Goal: Information Seeking & Learning: Learn about a topic

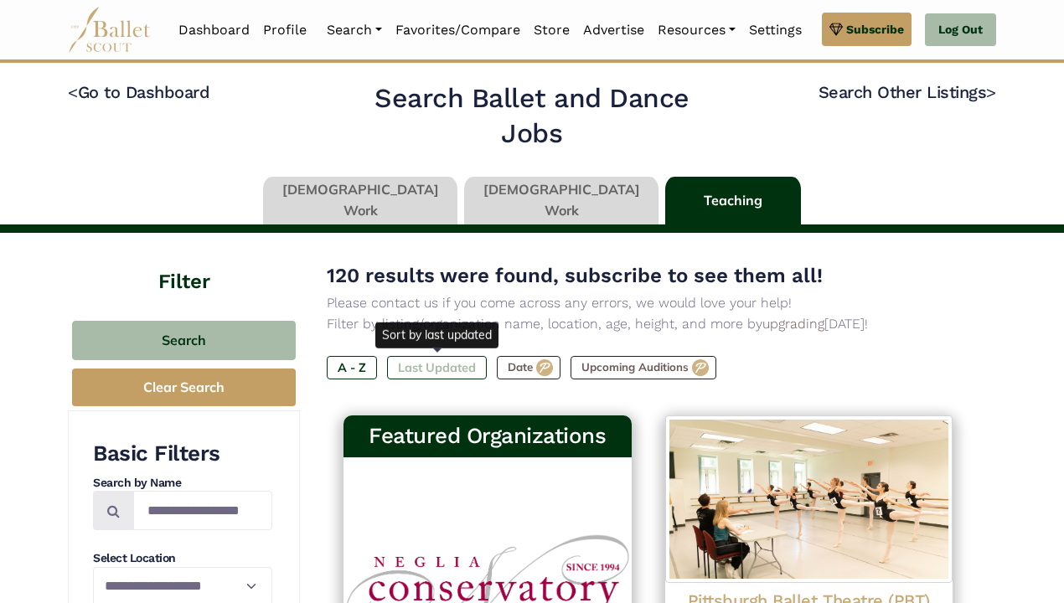
click at [447, 362] on label "Last Updated" at bounding box center [437, 367] width 100 height 23
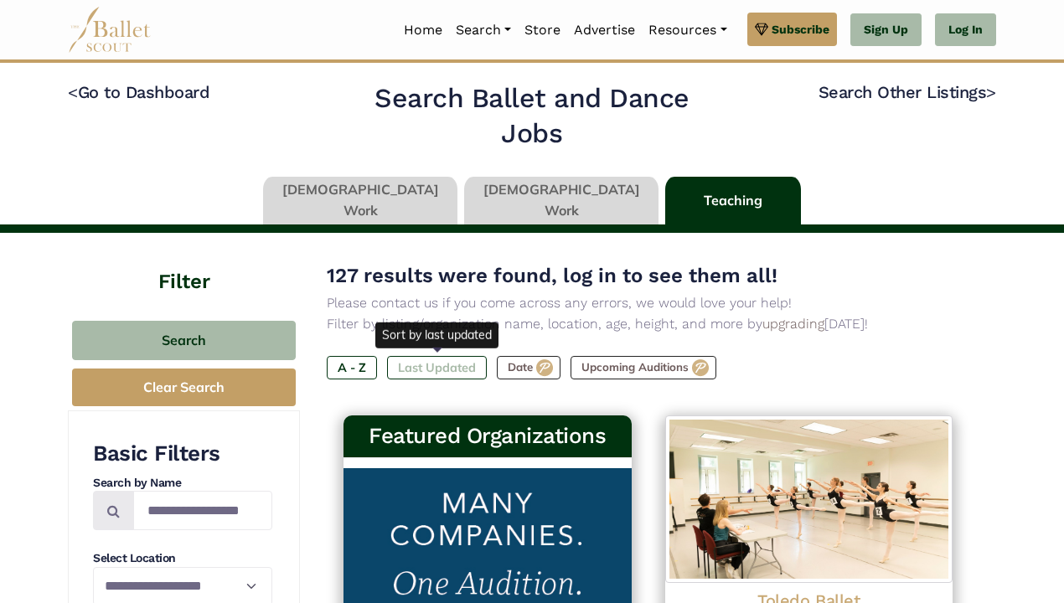
click at [435, 359] on label "Last Updated" at bounding box center [437, 367] width 100 height 23
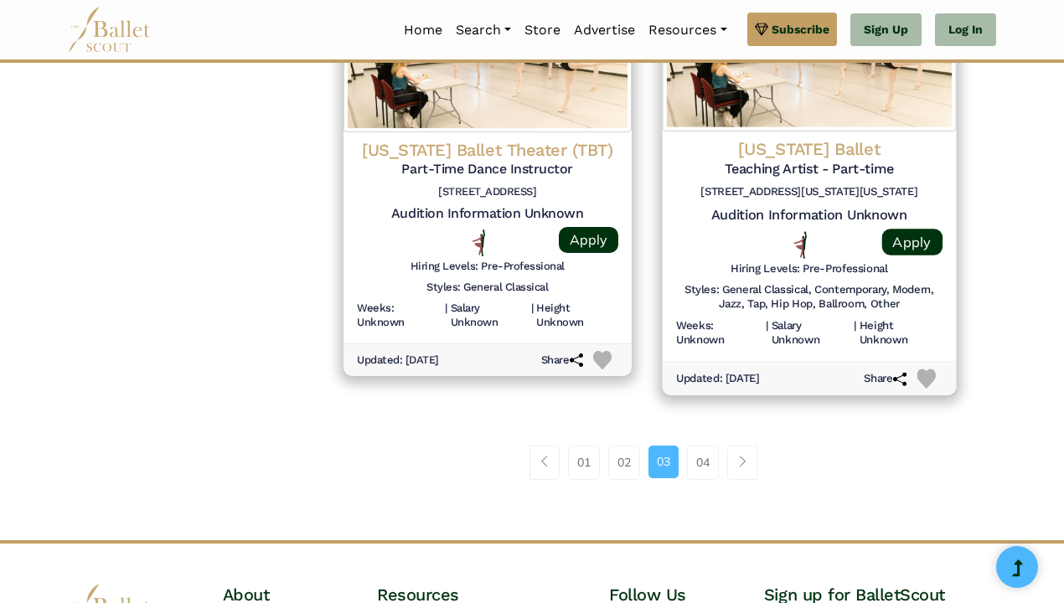
scroll to position [2294, 0]
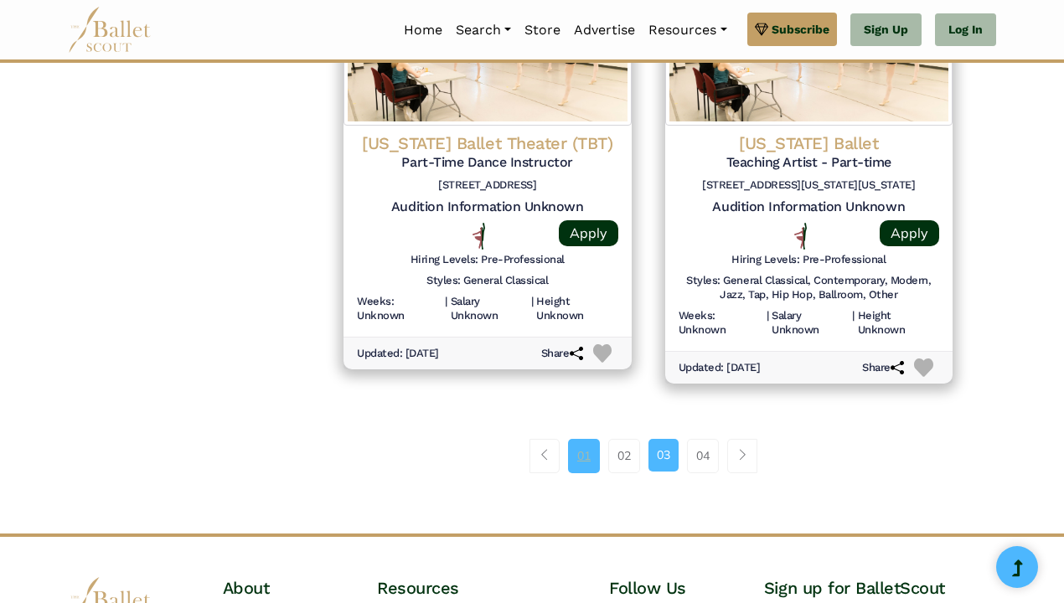
click at [571, 439] on link "01" at bounding box center [584, 456] width 32 height 34
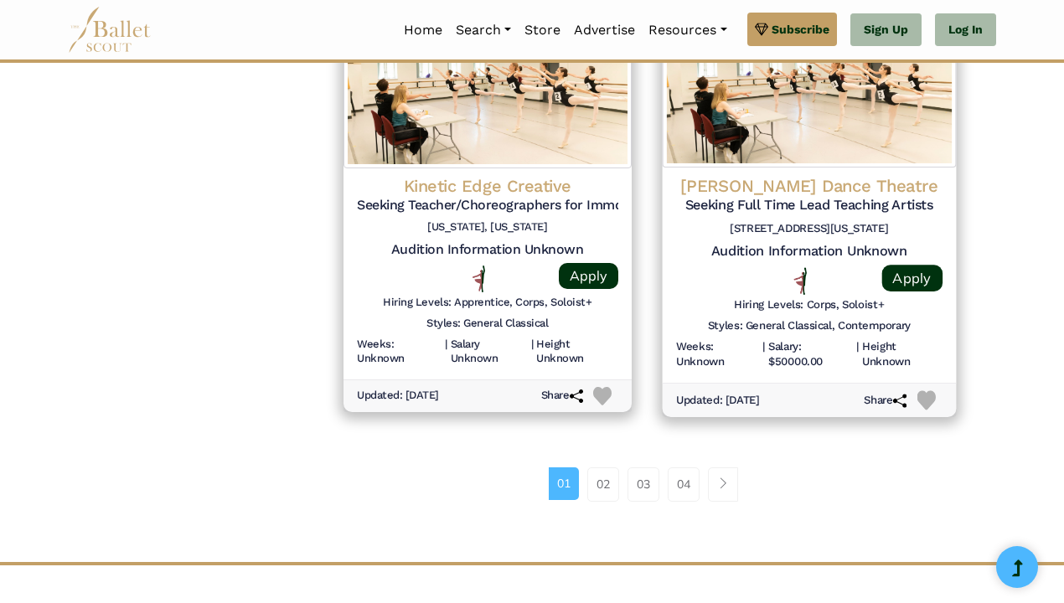
scroll to position [2300, 0]
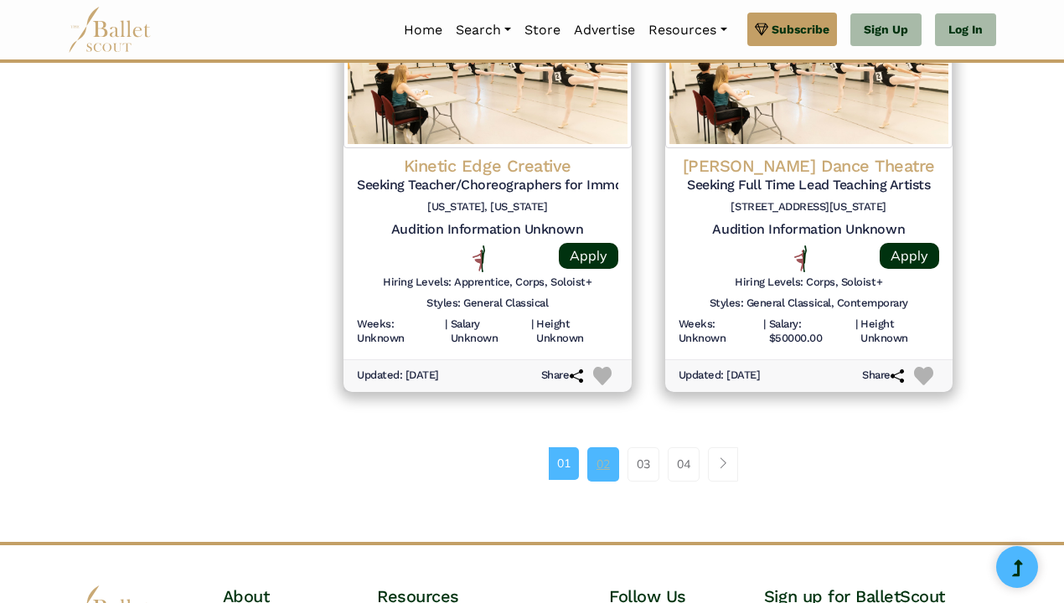
click at [609, 447] on link "02" at bounding box center [603, 464] width 32 height 34
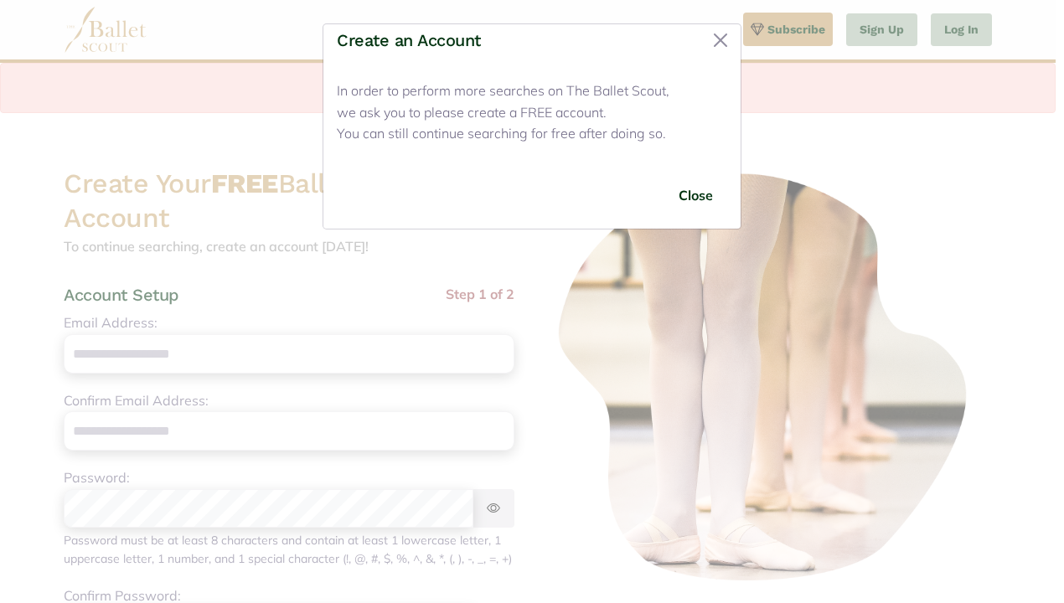
click at [969, 37] on div "Create an Account In order to perform more searches on The Ballet Scout, we ask…" at bounding box center [532, 301] width 1064 height 603
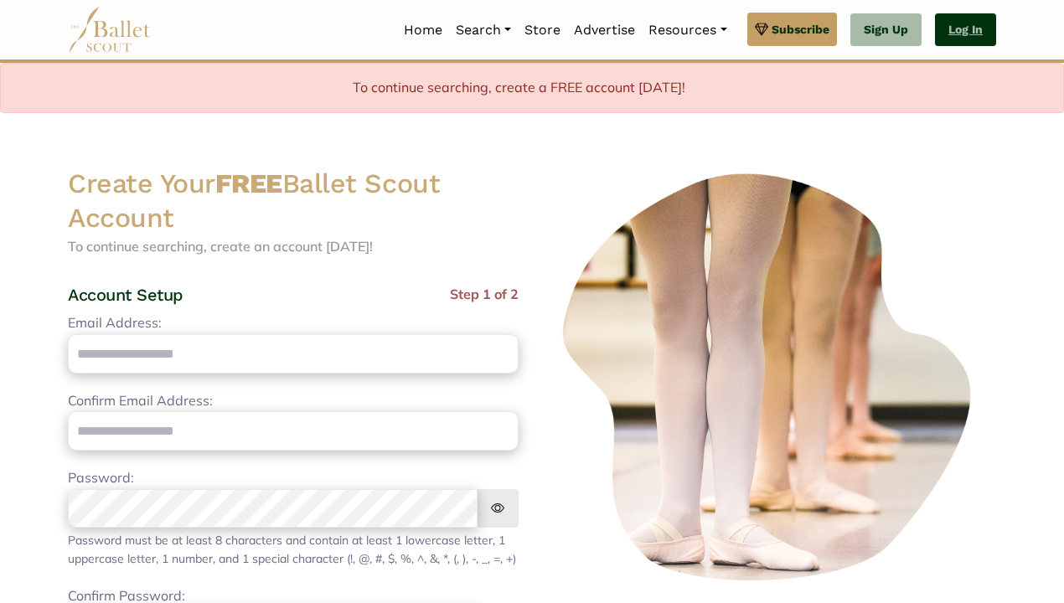
click at [970, 28] on link "Log In" at bounding box center [965, 30] width 61 height 34
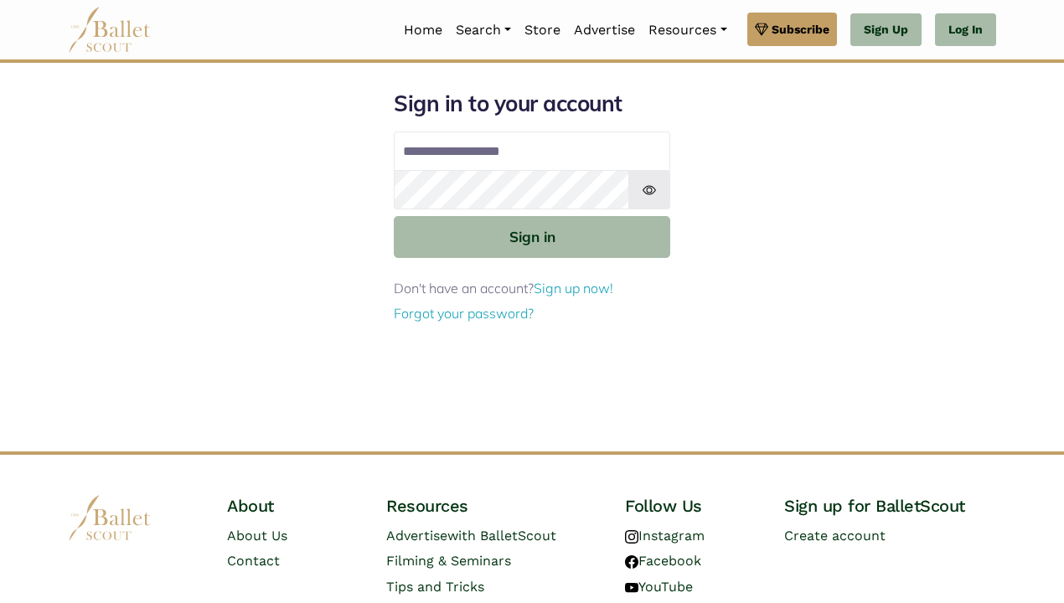
type input "**********"
click at [532, 235] on button "Sign in" at bounding box center [532, 236] width 276 height 41
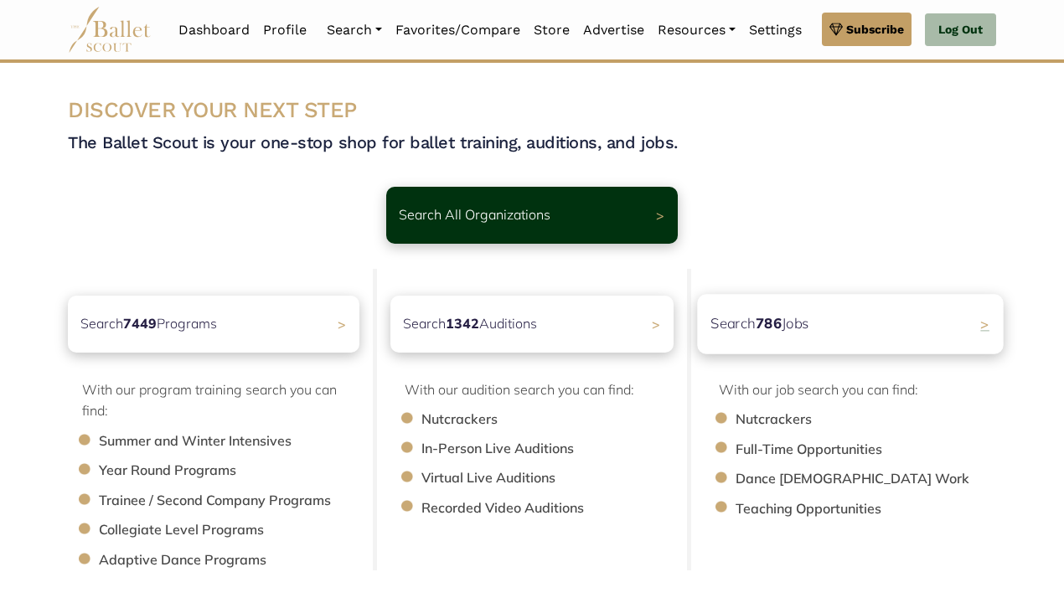
click at [764, 323] on b "786" at bounding box center [769, 323] width 27 height 18
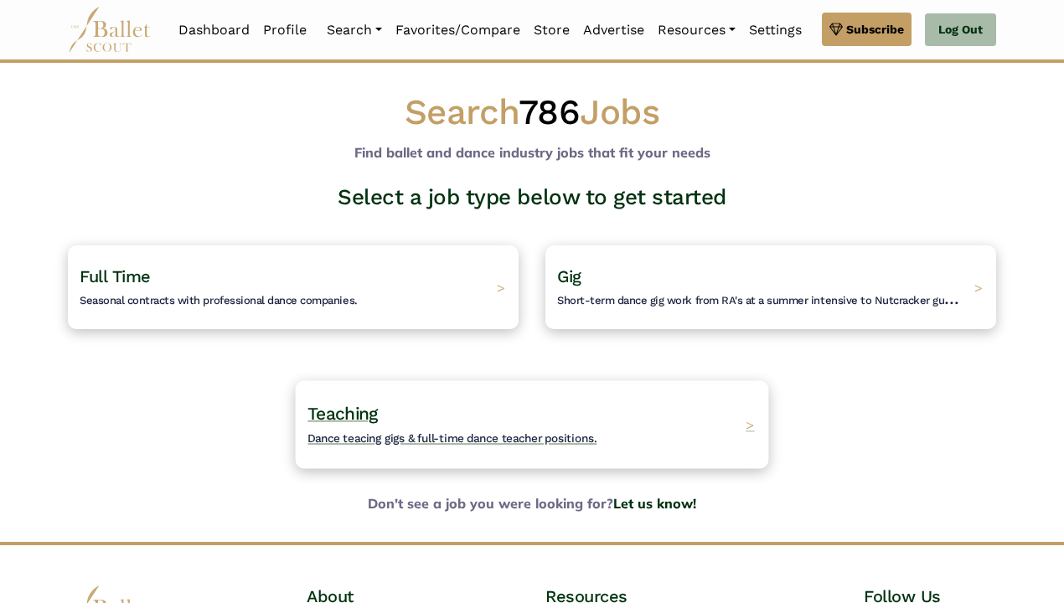
click at [345, 417] on span "Teaching" at bounding box center [342, 413] width 70 height 21
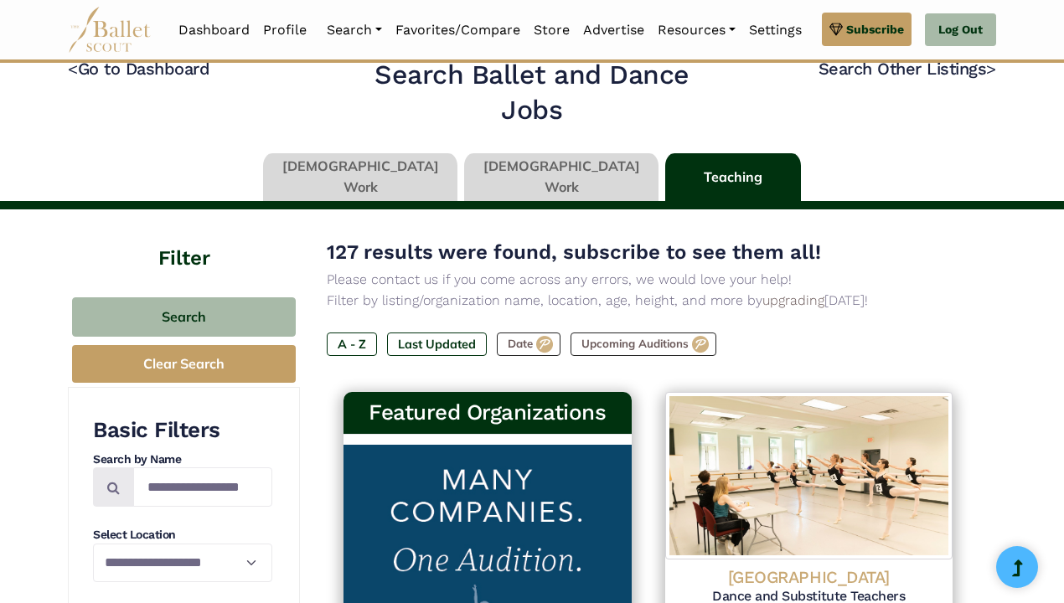
scroll to position [23, 0]
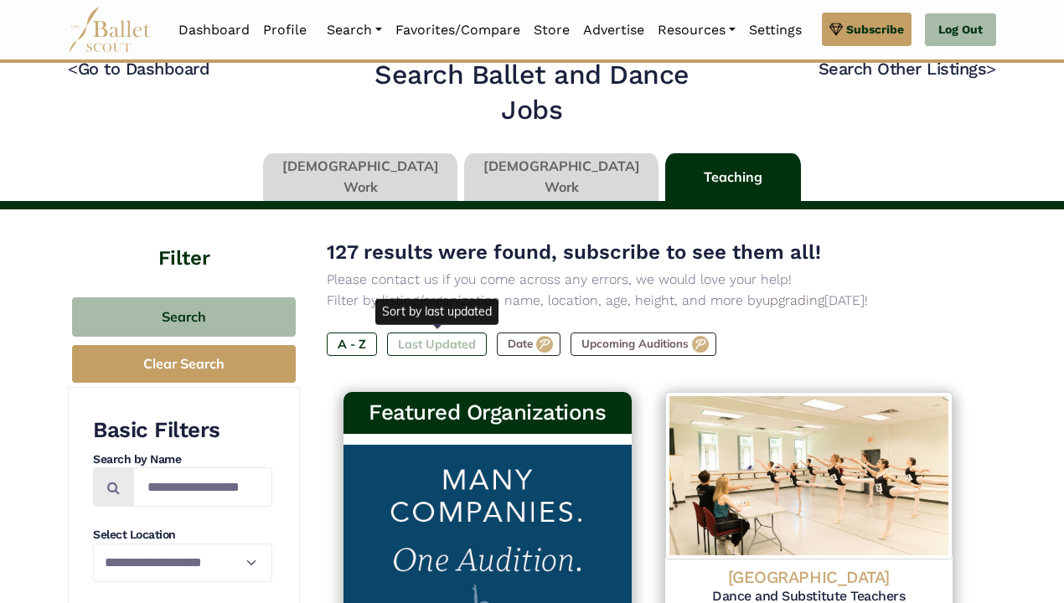
click at [454, 347] on label "Last Updated" at bounding box center [437, 344] width 100 height 23
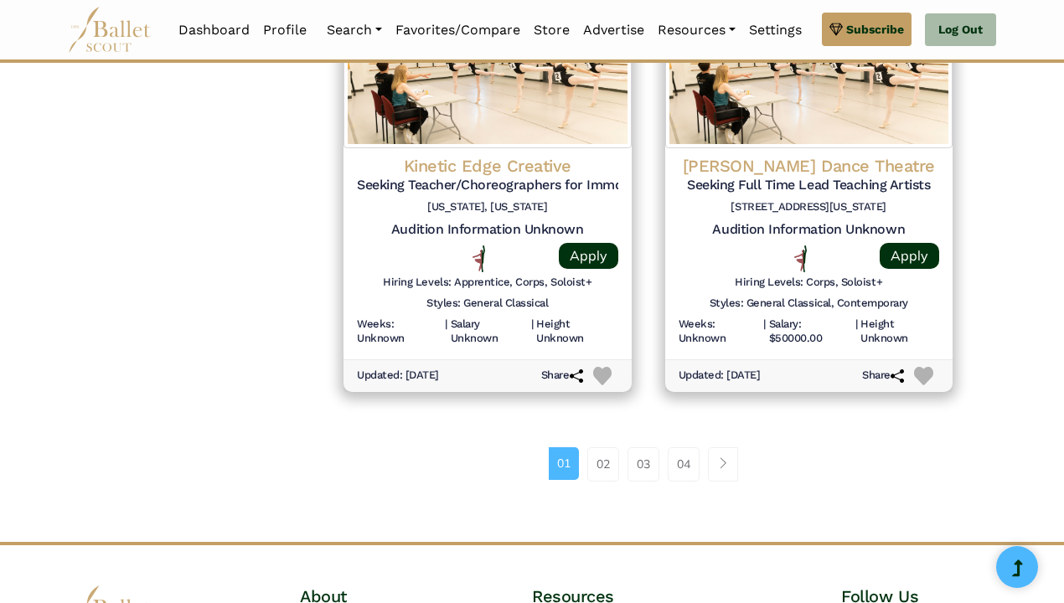
scroll to position [2307, 0]
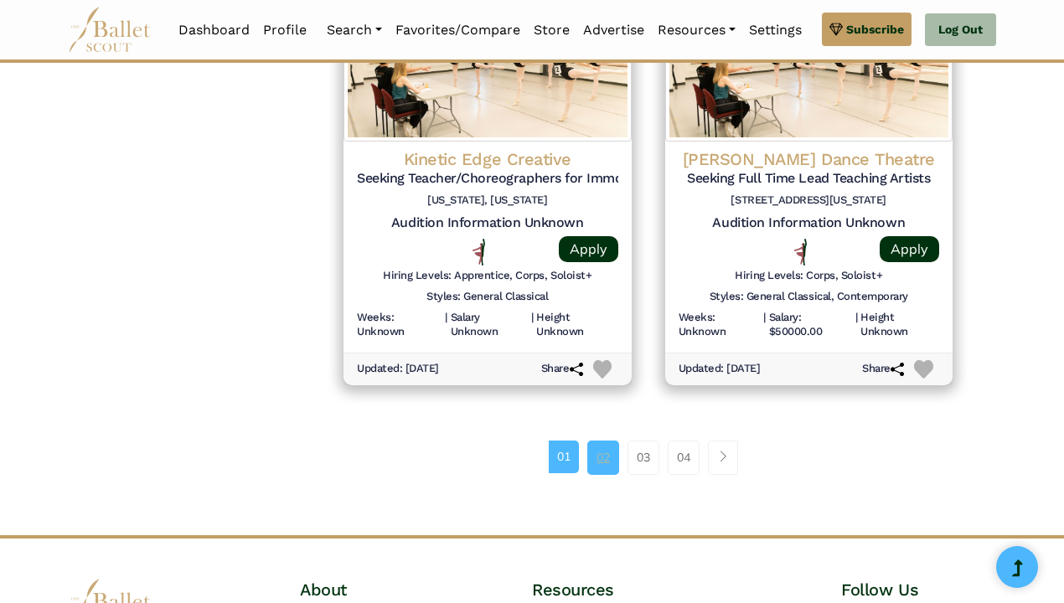
click at [603, 441] on link "02" at bounding box center [603, 458] width 32 height 34
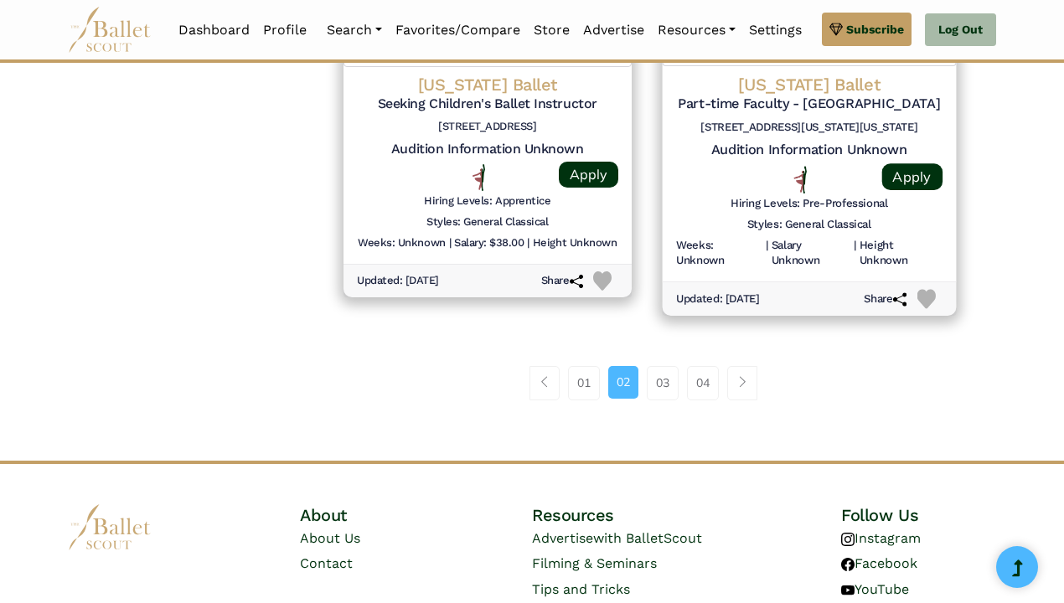
scroll to position [2352, 0]
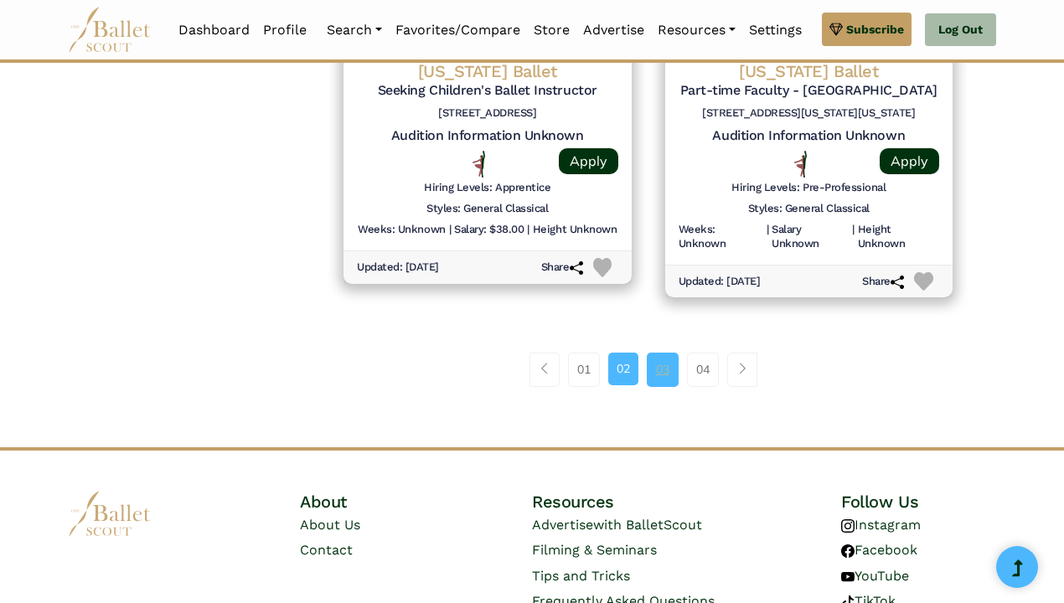
click at [662, 353] on link "03" at bounding box center [663, 370] width 32 height 34
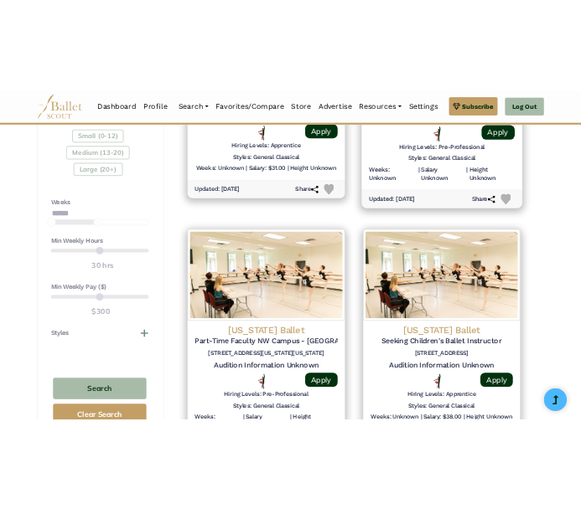
scroll to position [1074, 0]
